Goal: Entertainment & Leisure: Consume media (video, audio)

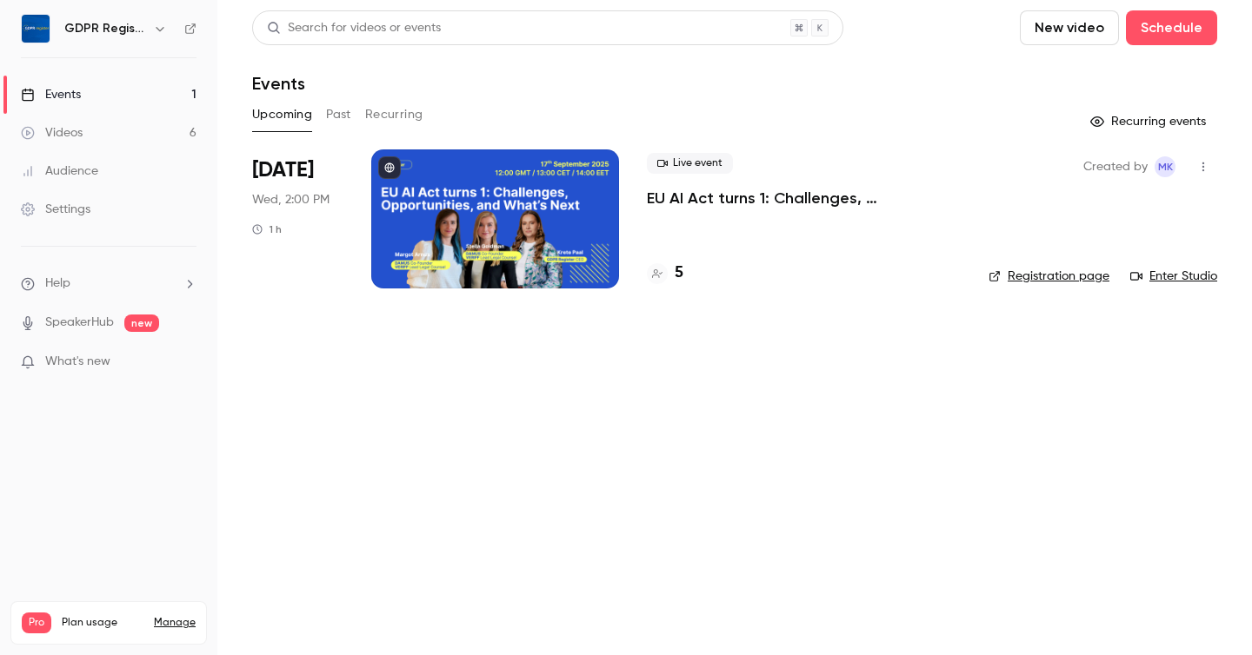
click at [107, 130] on link "Videos 6" at bounding box center [108, 133] width 217 height 38
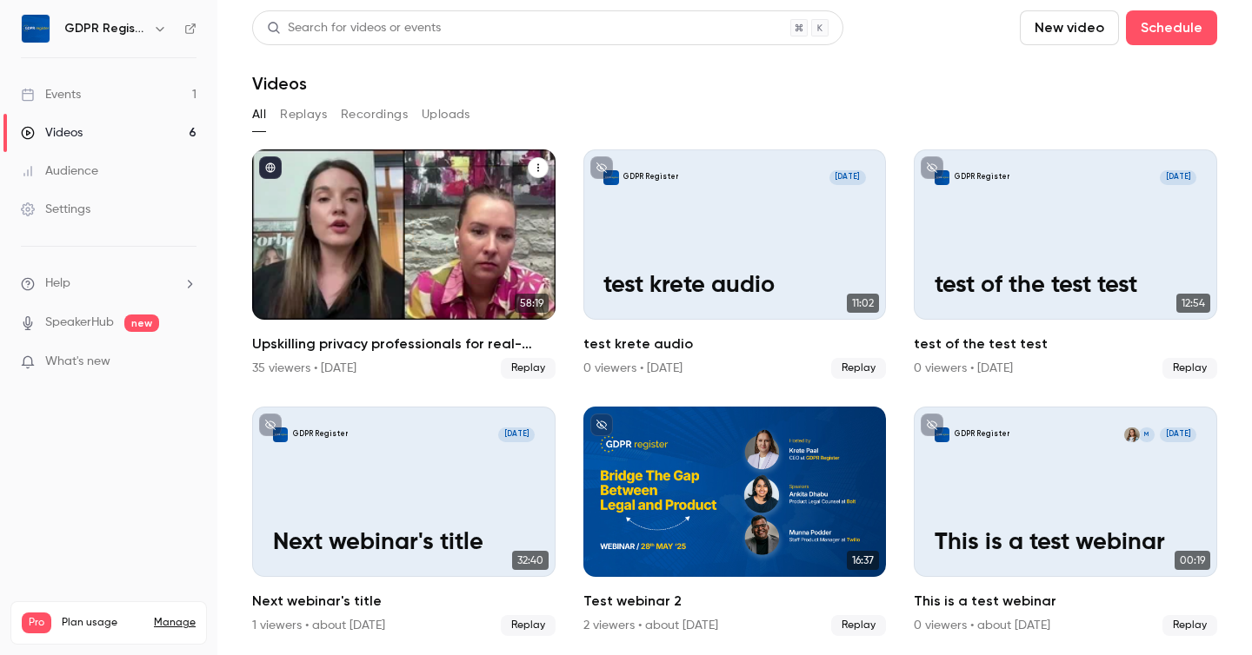
click at [343, 248] on div "Upskilling privacy professionals for real-world company impact" at bounding box center [403, 235] width 303 height 170
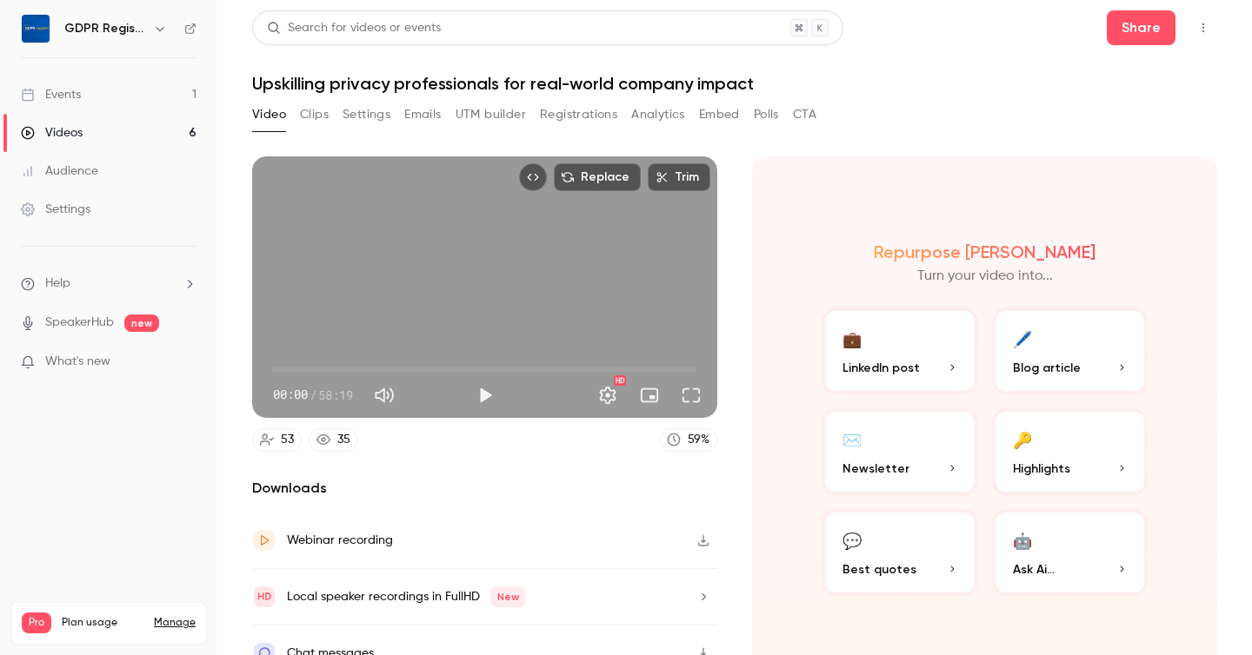
scroll to position [26, 0]
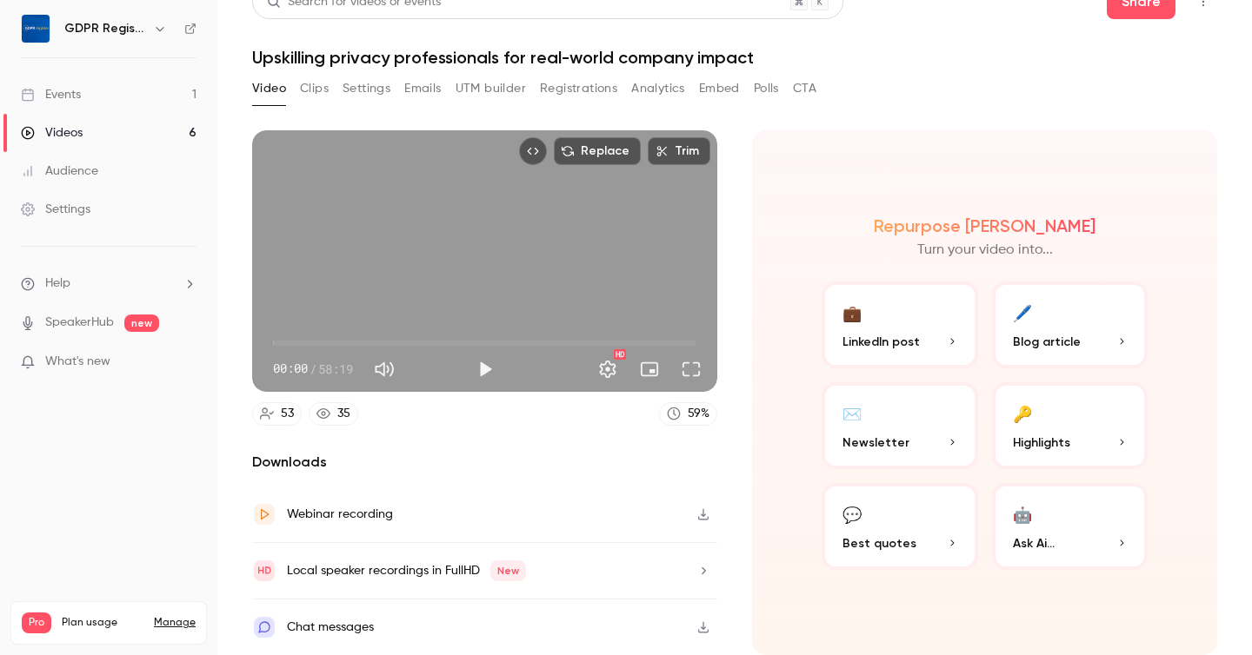
click at [316, 88] on button "Clips" at bounding box center [314, 89] width 29 height 28
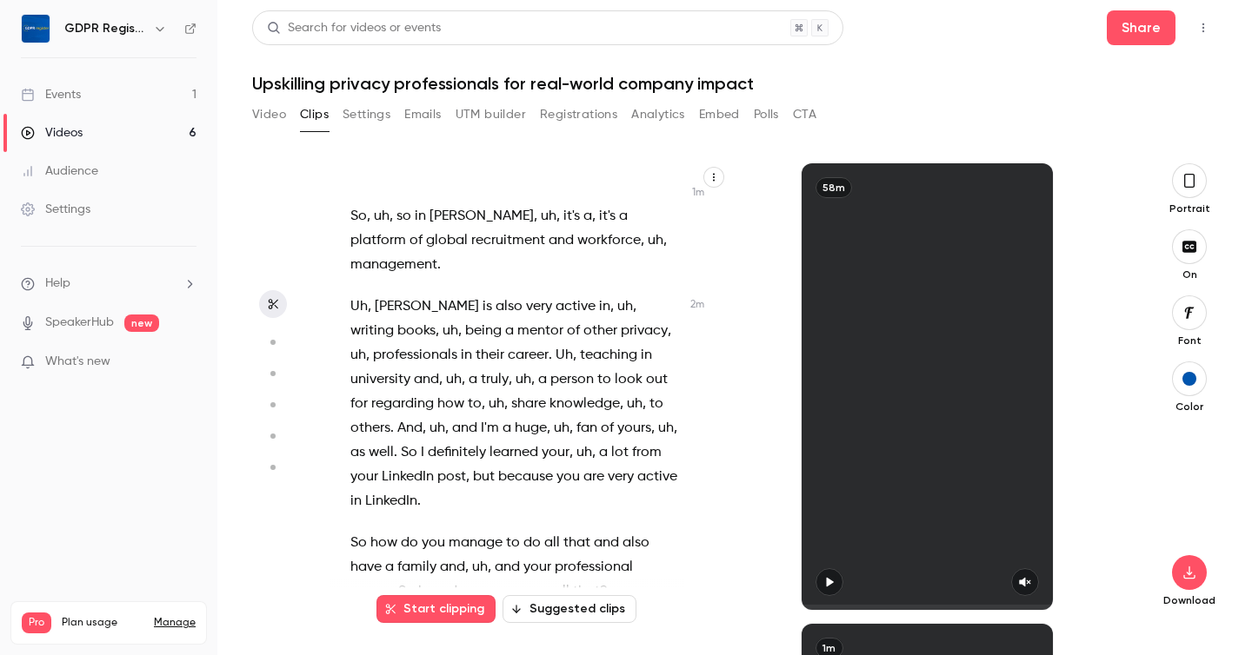
scroll to position [909, 0]
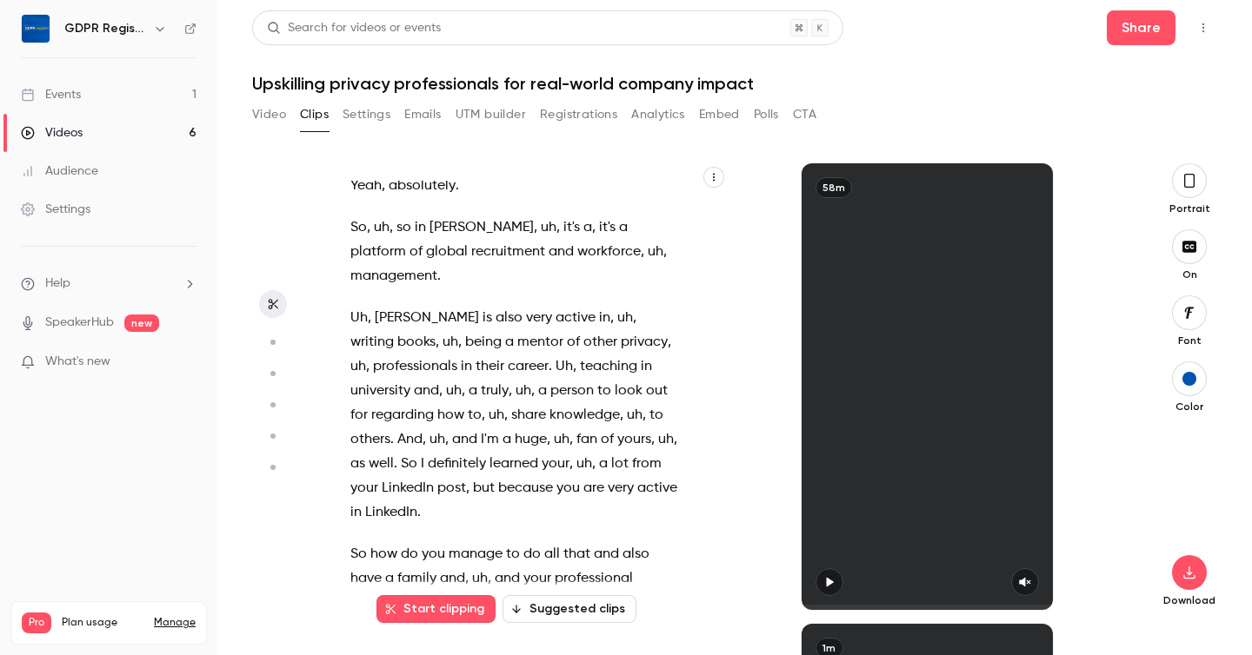
click at [276, 117] on button "Video" at bounding box center [269, 115] width 34 height 28
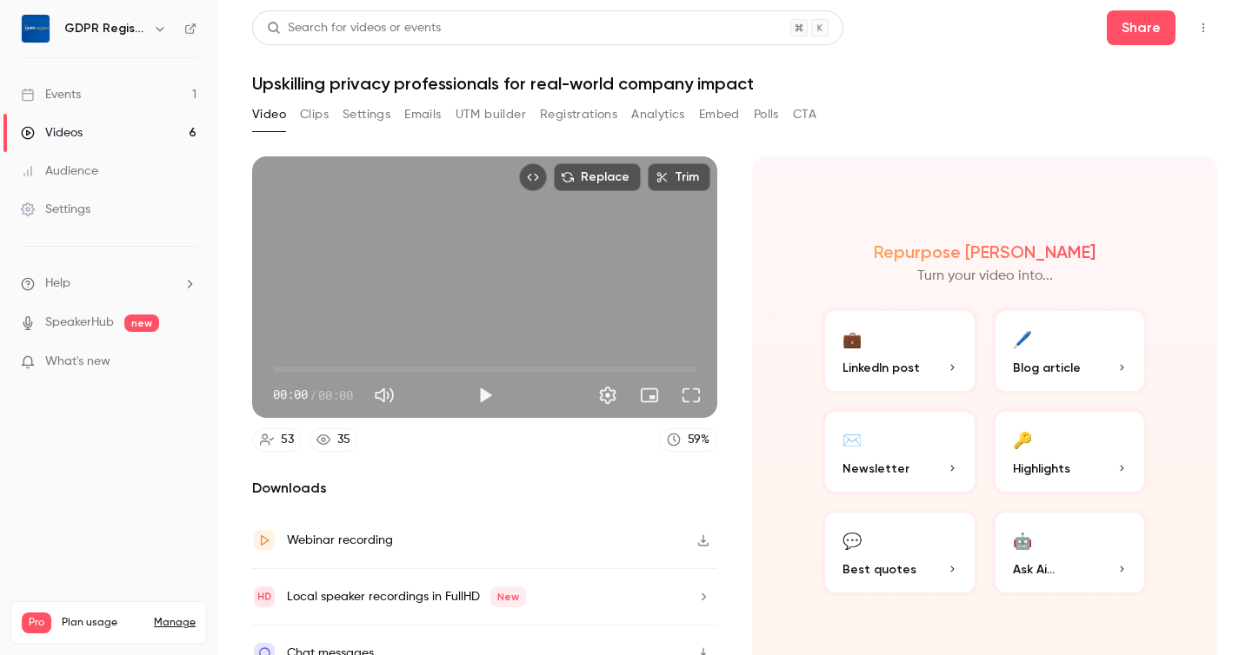
scroll to position [1, 0]
click at [62, 280] on span "Help" at bounding box center [57, 284] width 25 height 18
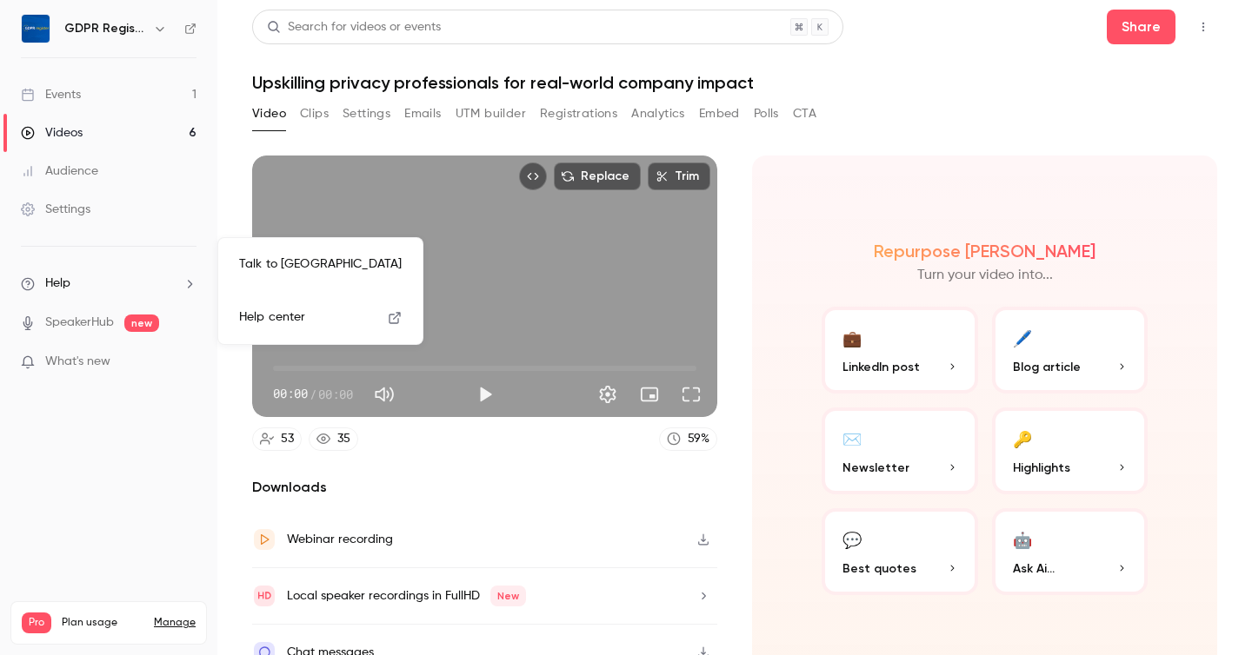
click at [277, 326] on span "Help center" at bounding box center [272, 318] width 66 height 18
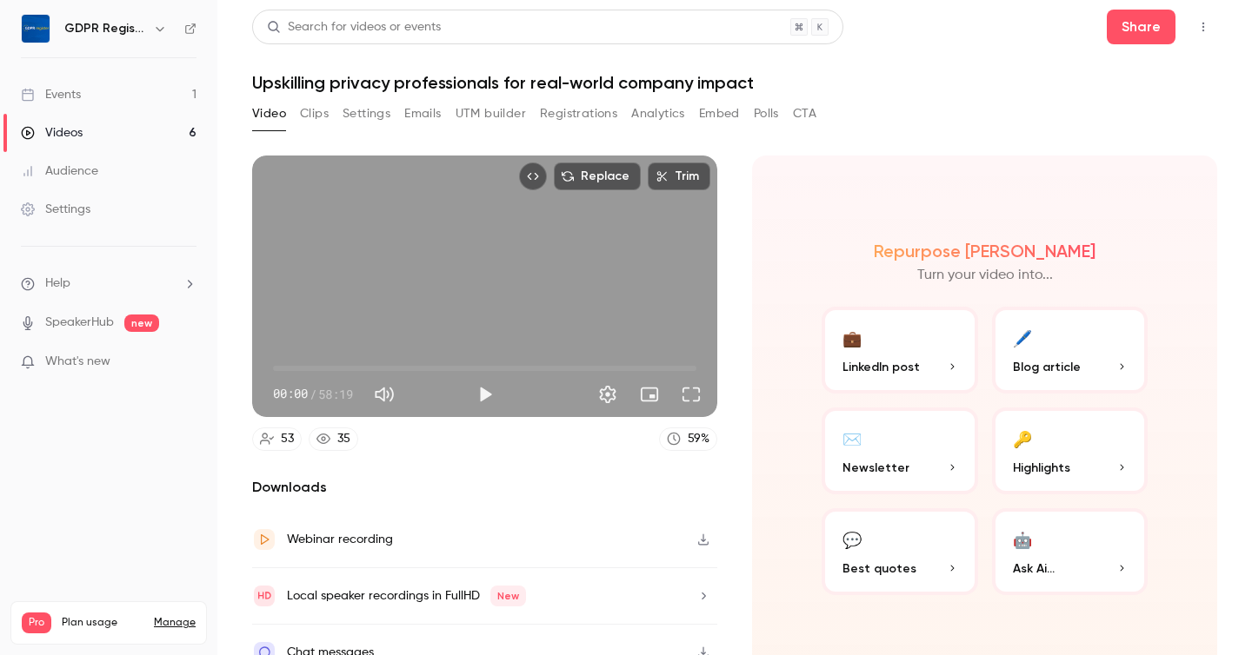
scroll to position [26, 0]
